Goal: Information Seeking & Learning: Learn about a topic

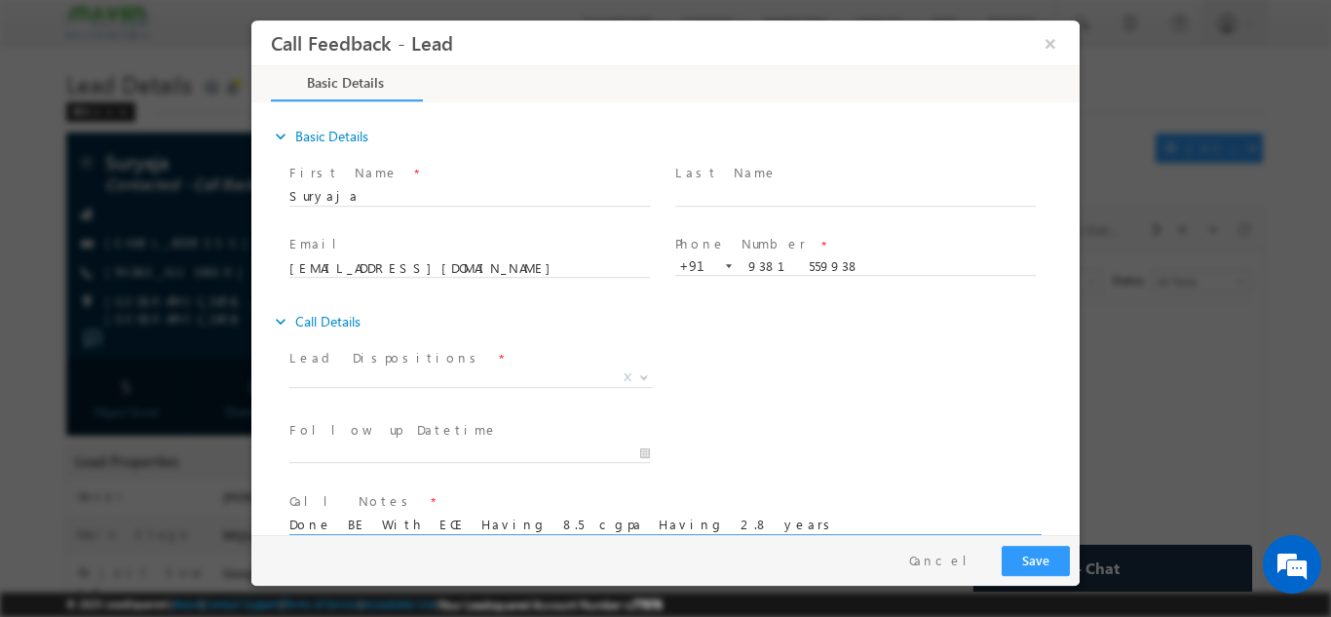
scroll to position [31, 0]
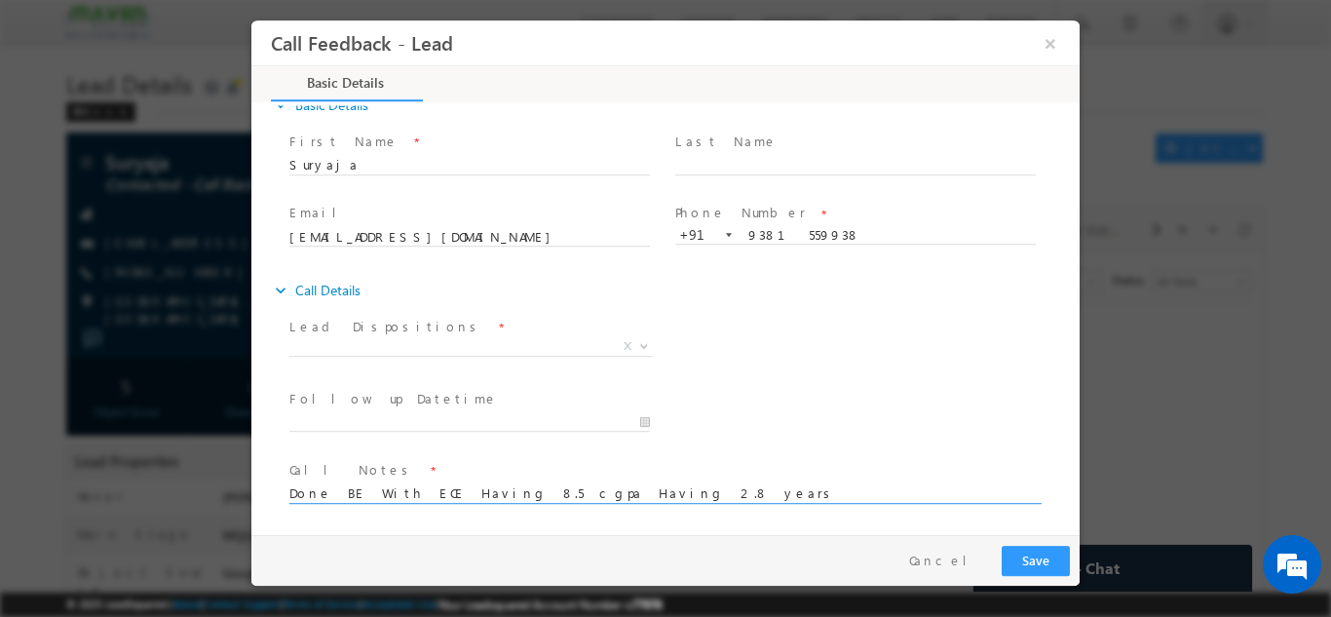
click at [585, 498] on textarea "Done BE With ECE Having 8.5 cgpa Having 2.8 years" at bounding box center [663, 491] width 749 height 22
type textarea "Done BE With ECE Having 8.5 cgpa Having 2.8 years looking"
click at [958, 559] on button "Cancel" at bounding box center [945, 559] width 102 height 28
